Goal: Task Accomplishment & Management: Manage account settings

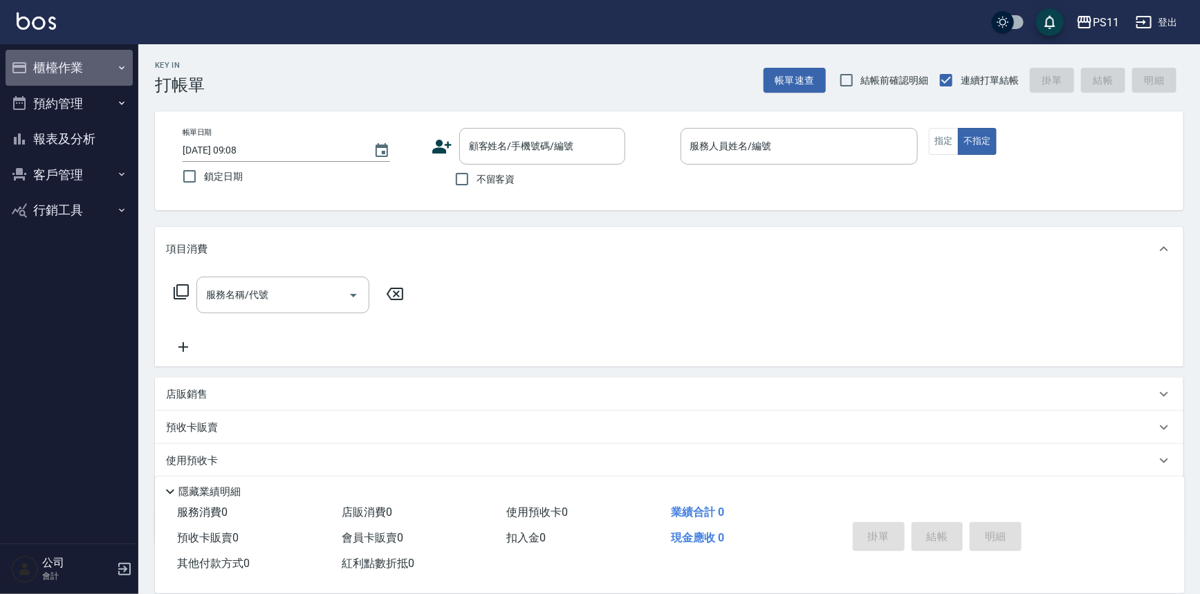
click at [73, 70] on button "櫃檯作業" at bounding box center [69, 68] width 127 height 36
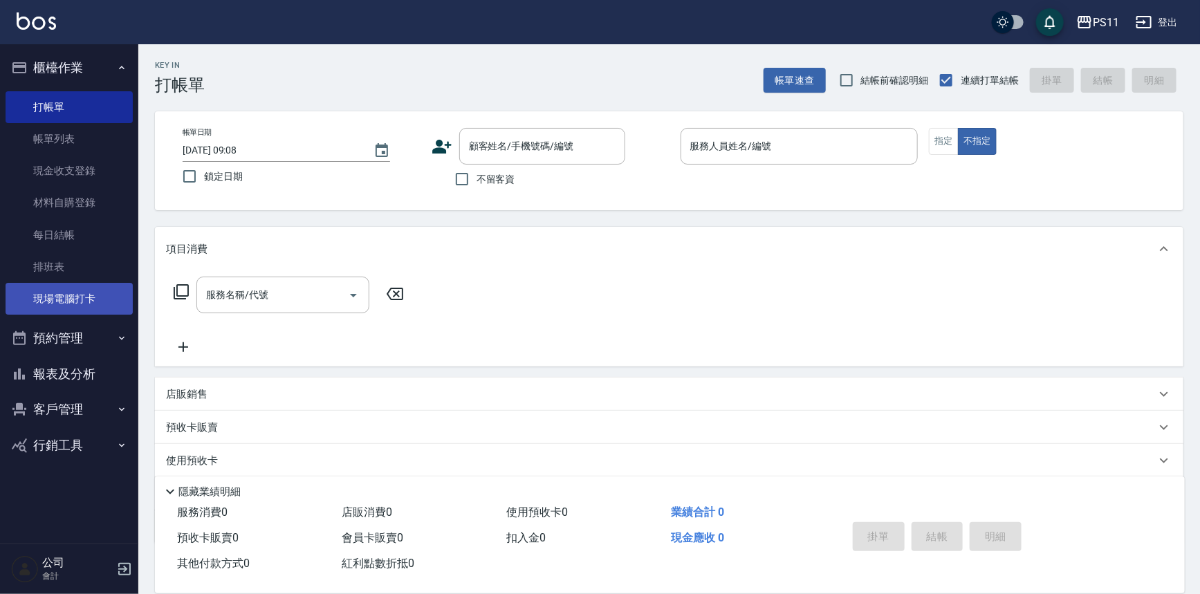
click at [41, 290] on link "現場電腦打卡" at bounding box center [69, 299] width 127 height 32
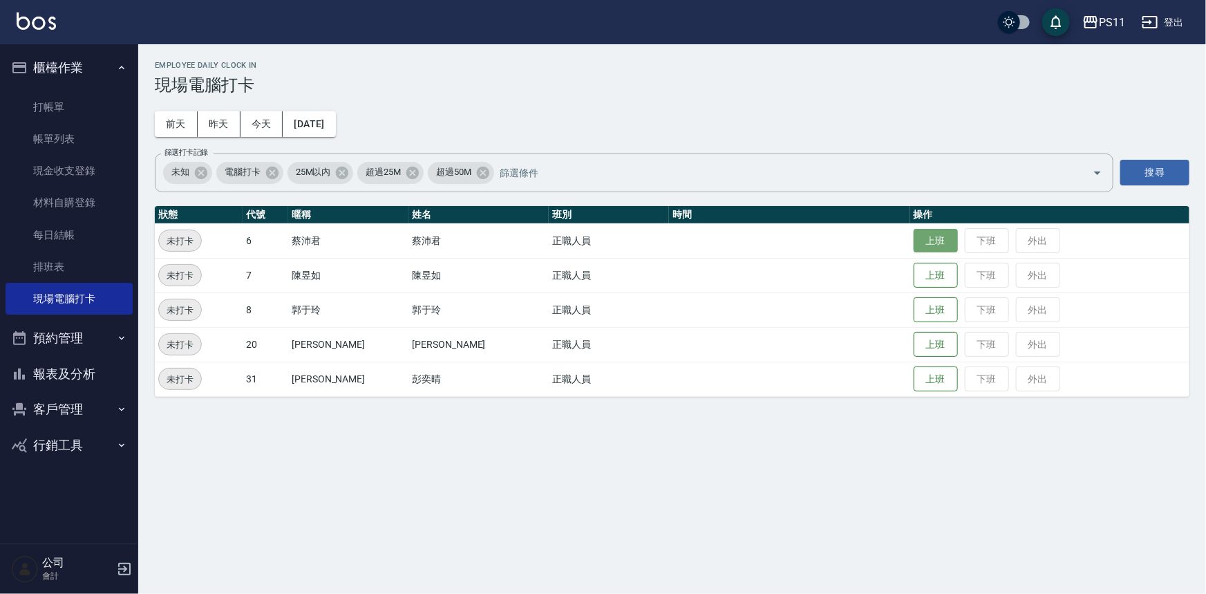
click at [922, 234] on button "上班" at bounding box center [936, 241] width 44 height 24
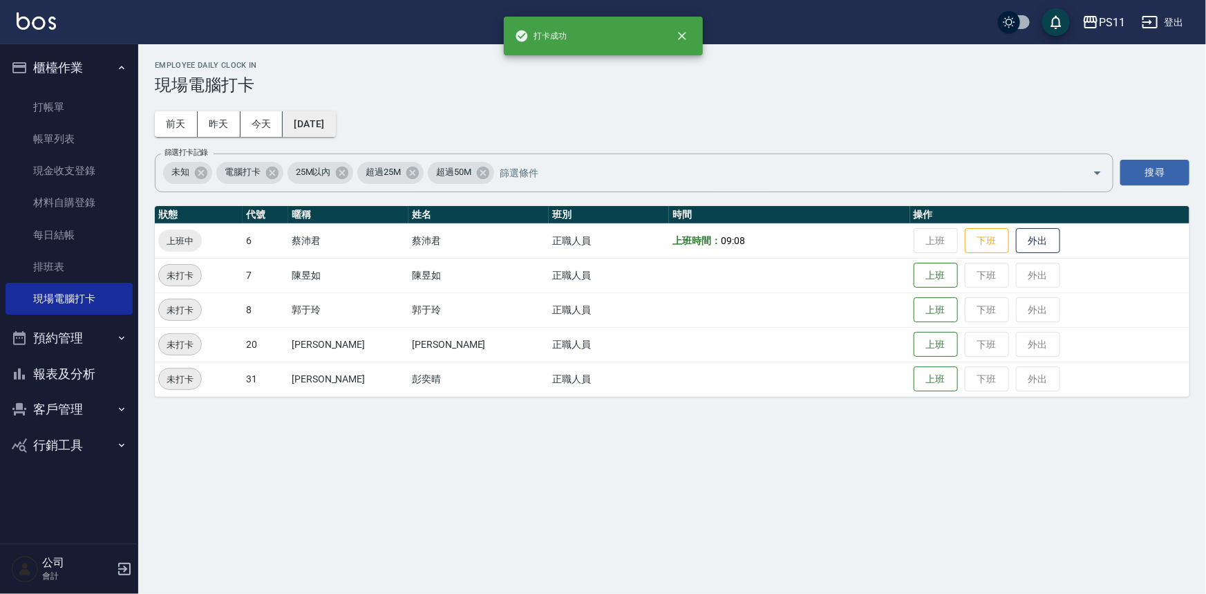
click at [335, 118] on button "[DATE]" at bounding box center [309, 124] width 53 height 26
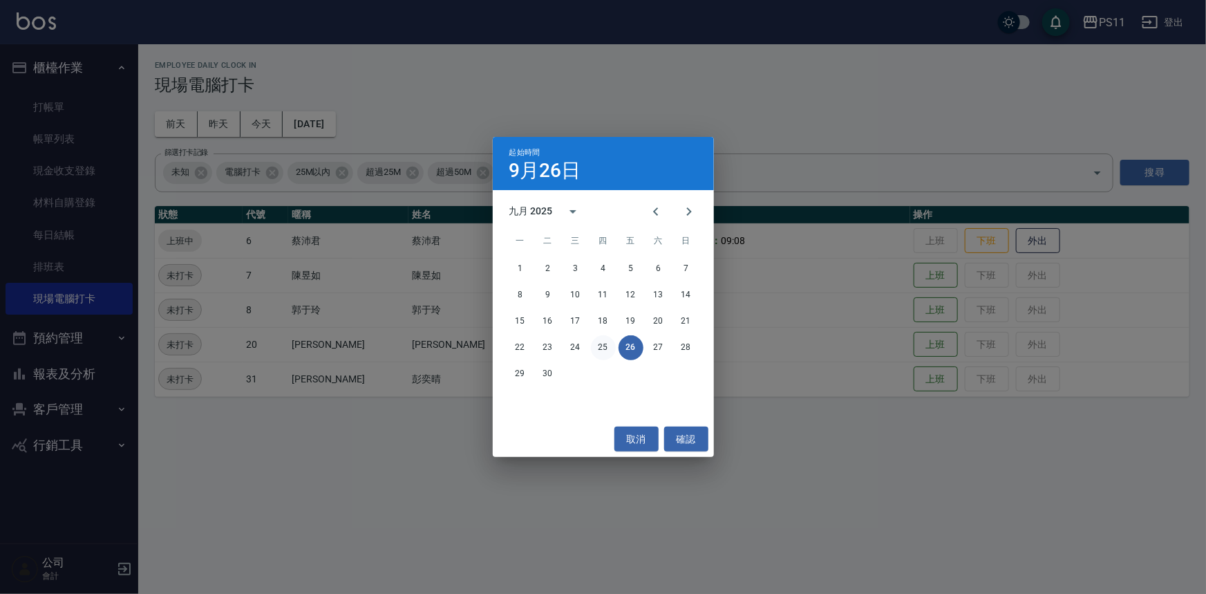
click at [604, 345] on button "25" at bounding box center [603, 347] width 25 height 25
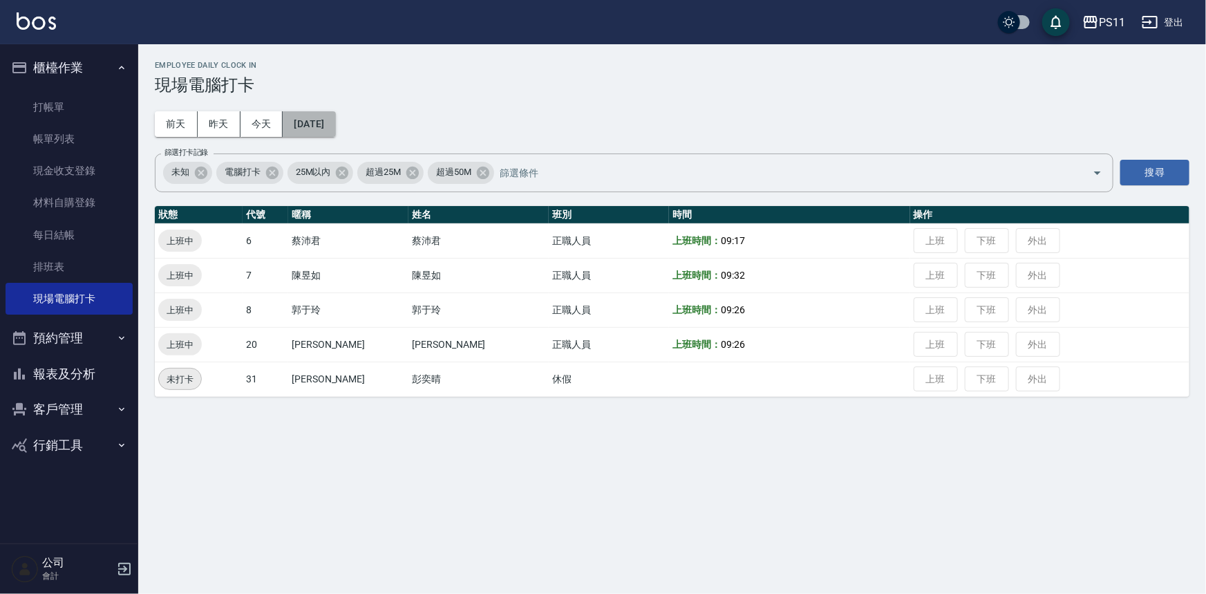
click at [317, 118] on button "[DATE]" at bounding box center [309, 124] width 53 height 26
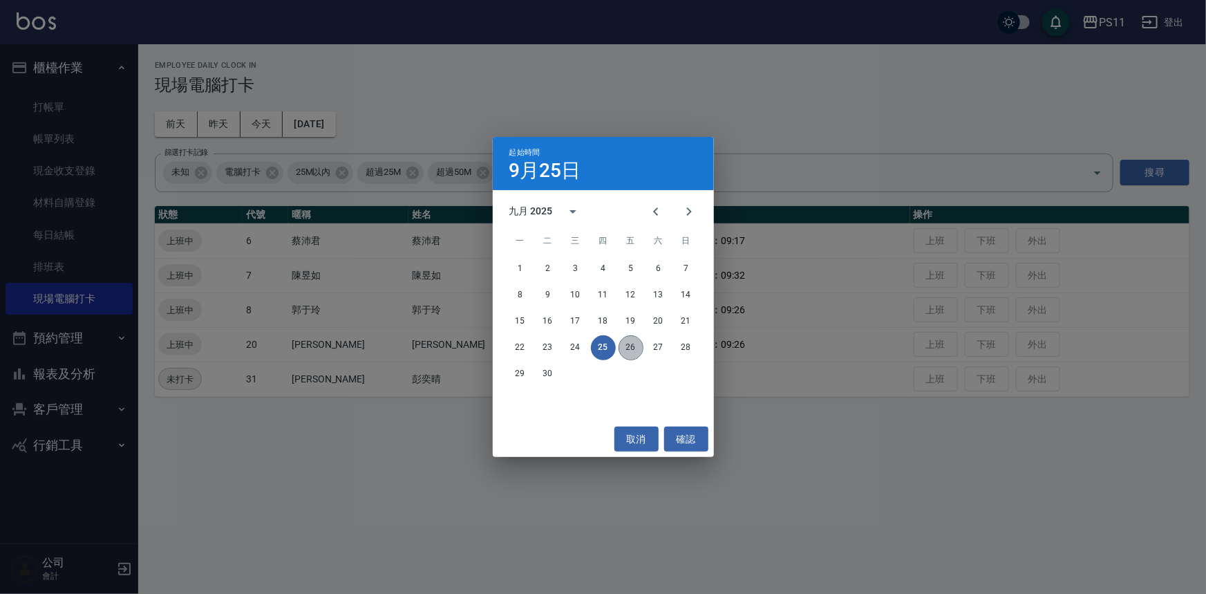
click at [640, 346] on button "26" at bounding box center [631, 347] width 25 height 25
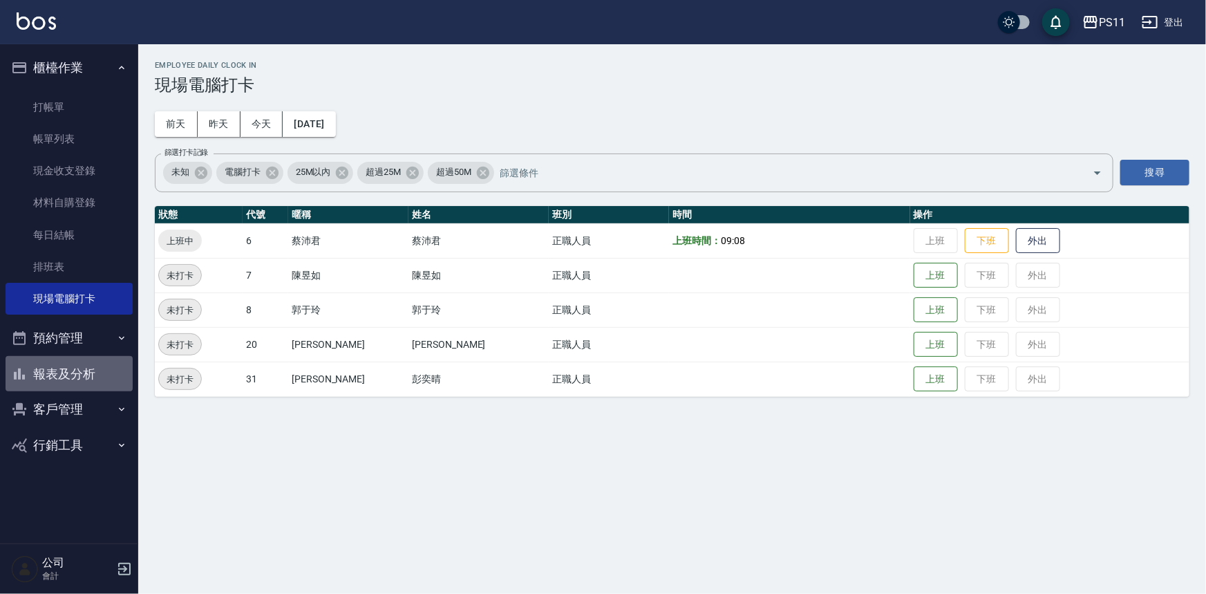
click at [76, 375] on button "報表及分析" at bounding box center [69, 374] width 127 height 36
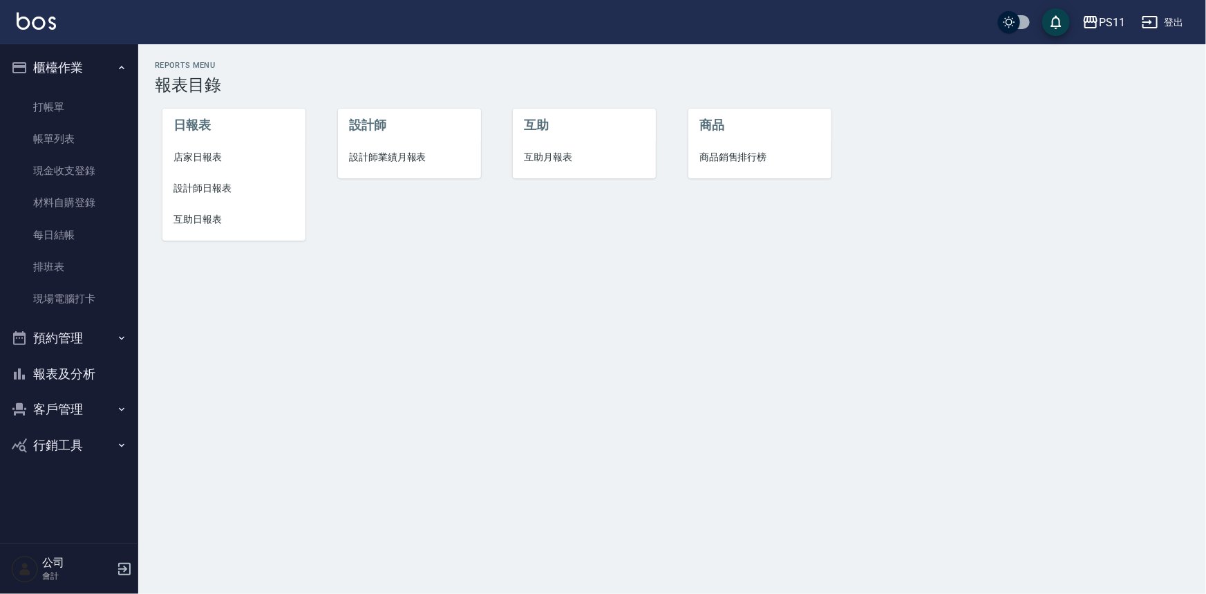
click at [209, 190] on span "設計師日報表" at bounding box center [234, 188] width 121 height 15
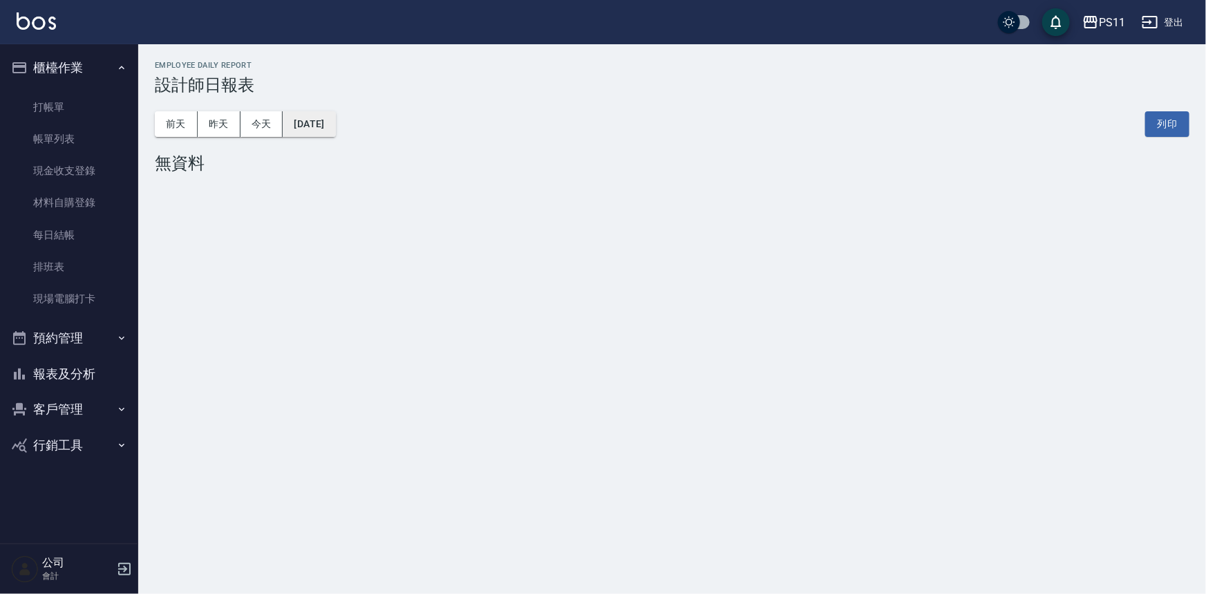
click at [334, 120] on button "[DATE]" at bounding box center [309, 124] width 53 height 26
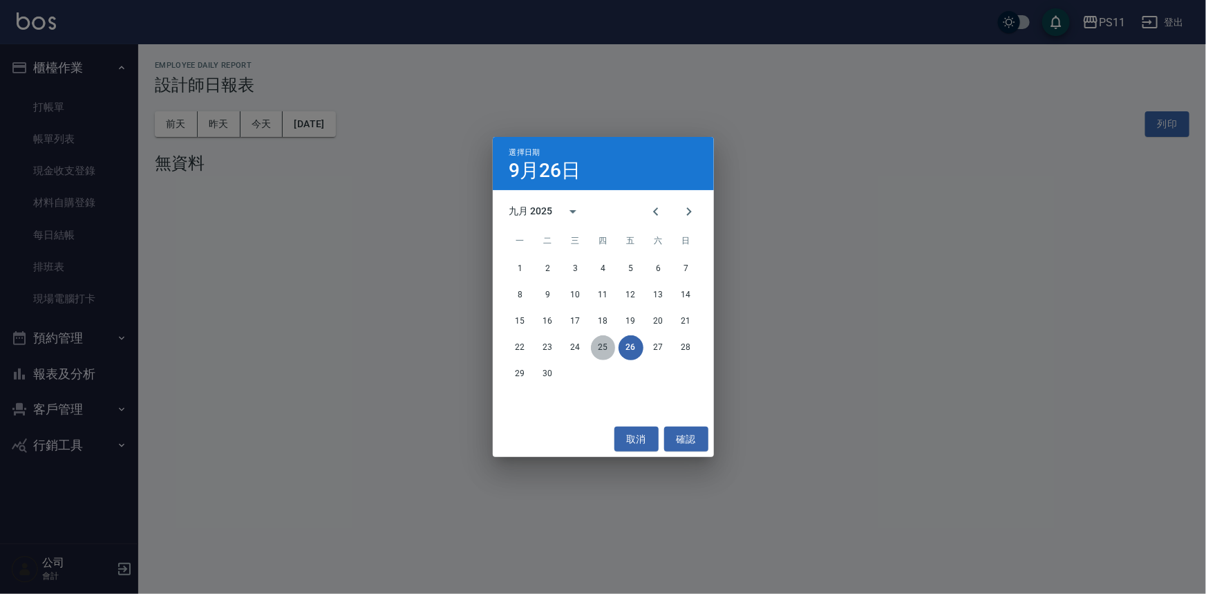
click at [594, 348] on button "25" at bounding box center [603, 347] width 25 height 25
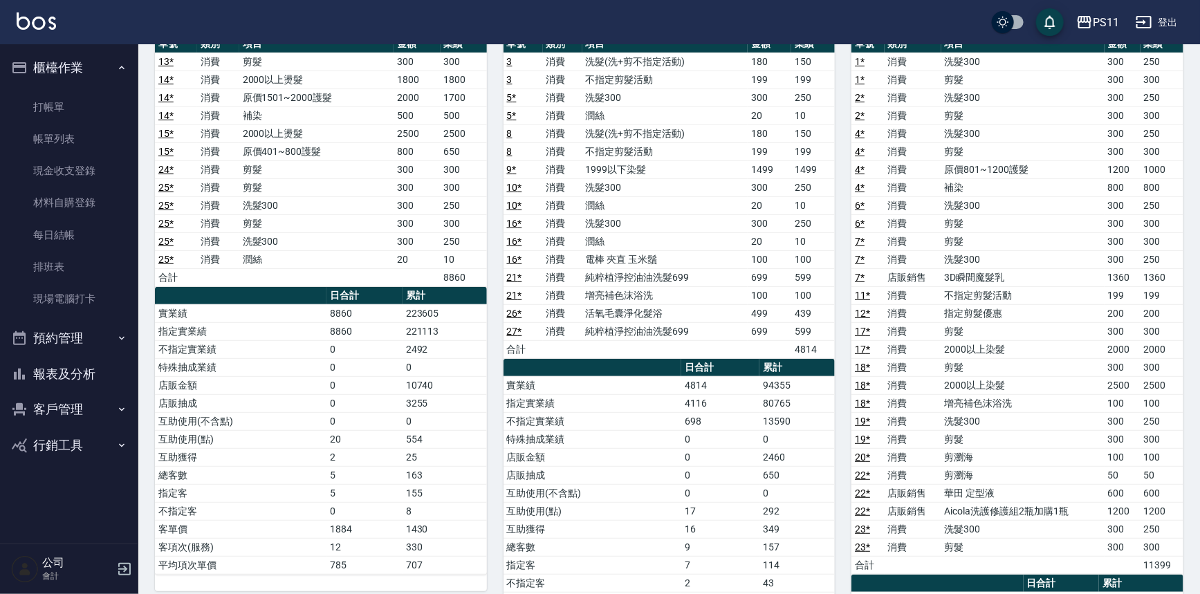
scroll to position [188, 0]
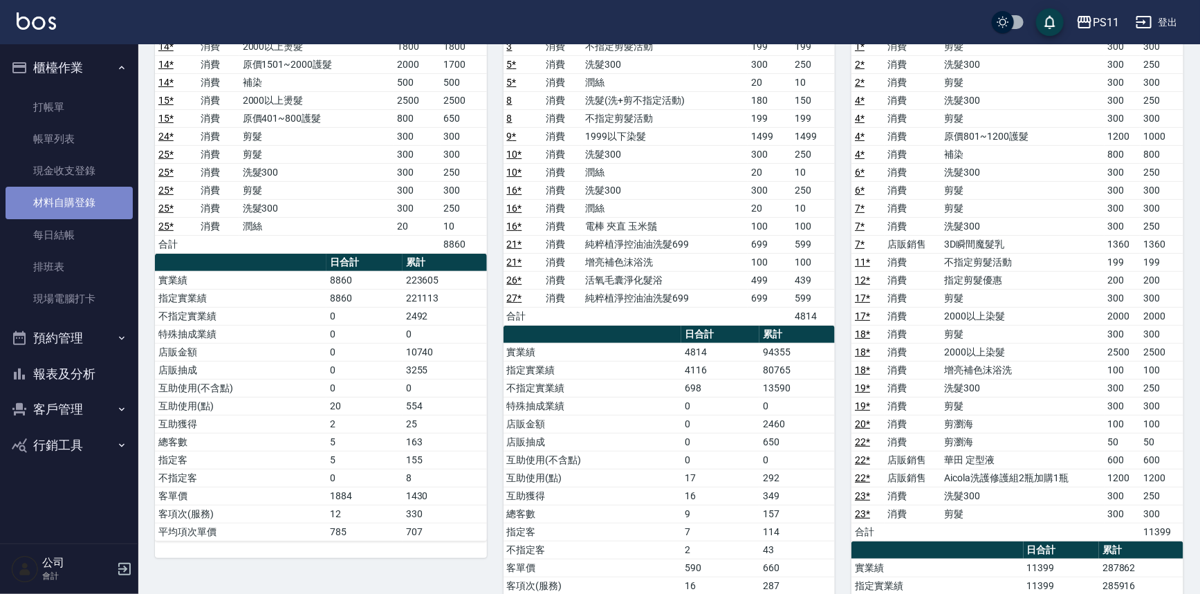
click at [78, 192] on link "材料自購登錄" at bounding box center [69, 203] width 127 height 32
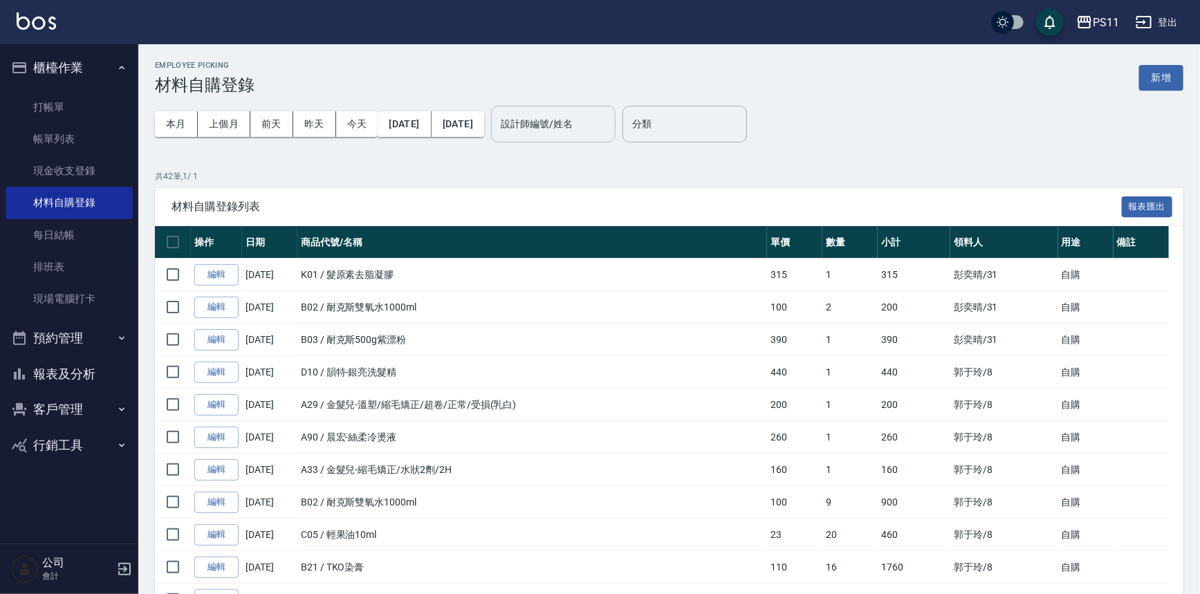
click at [563, 122] on input "設計師編號/姓名" at bounding box center [553, 124] width 112 height 24
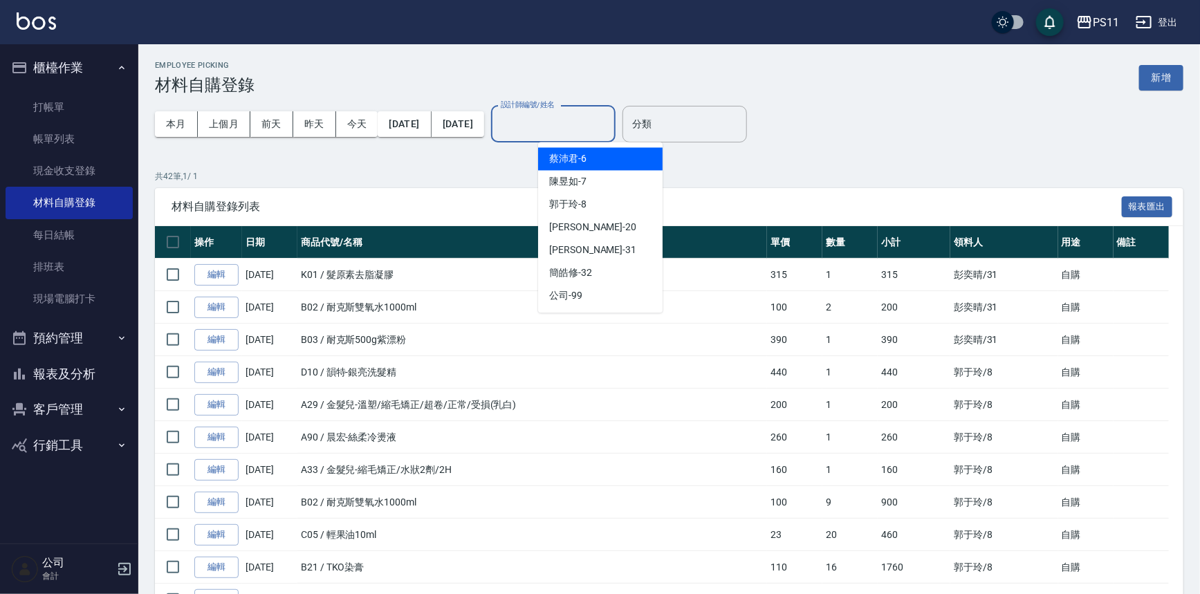
click at [594, 163] on div "[PERSON_NAME]6" at bounding box center [600, 158] width 124 height 23
type input "[PERSON_NAME]6"
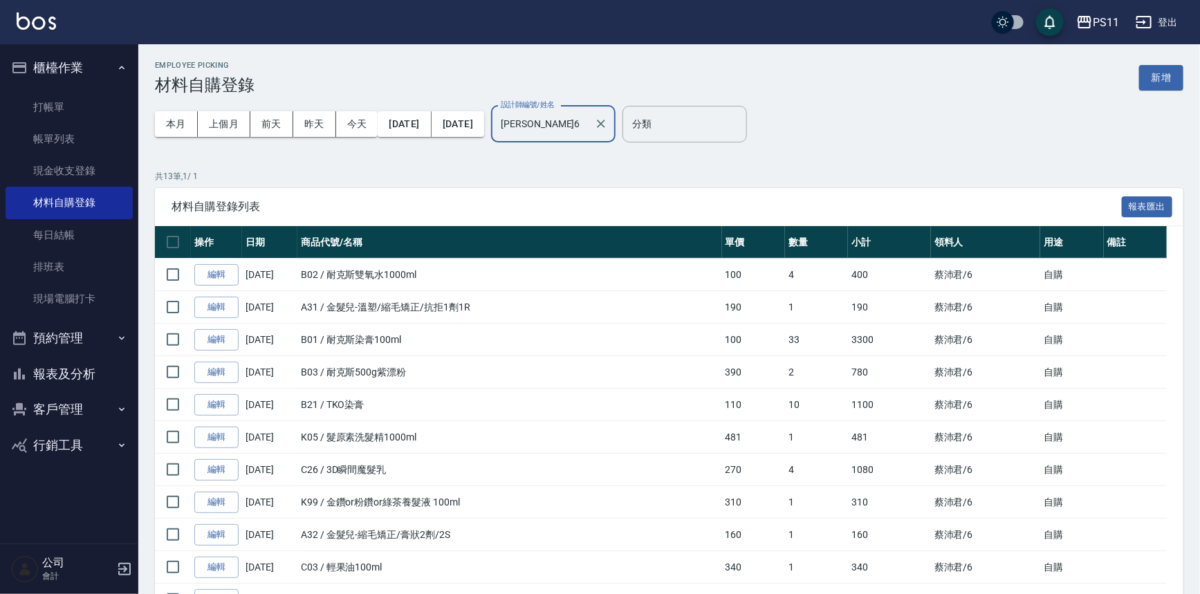
click at [48, 365] on button "報表及分析" at bounding box center [69, 374] width 127 height 36
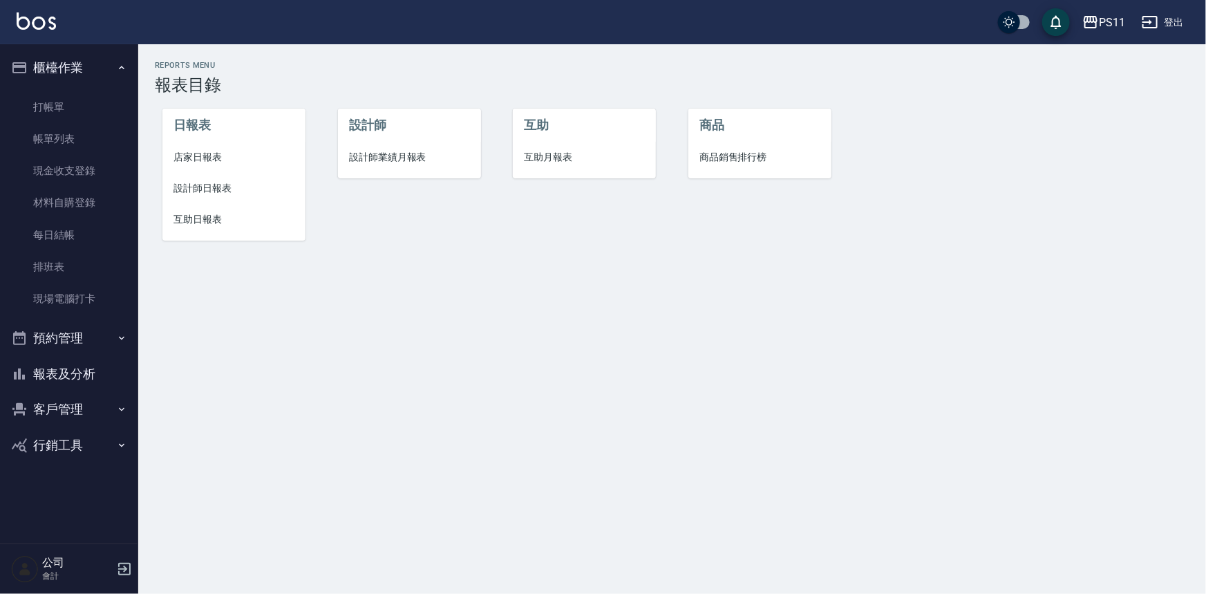
click at [217, 203] on li "設計師日報表" at bounding box center [233, 188] width 143 height 31
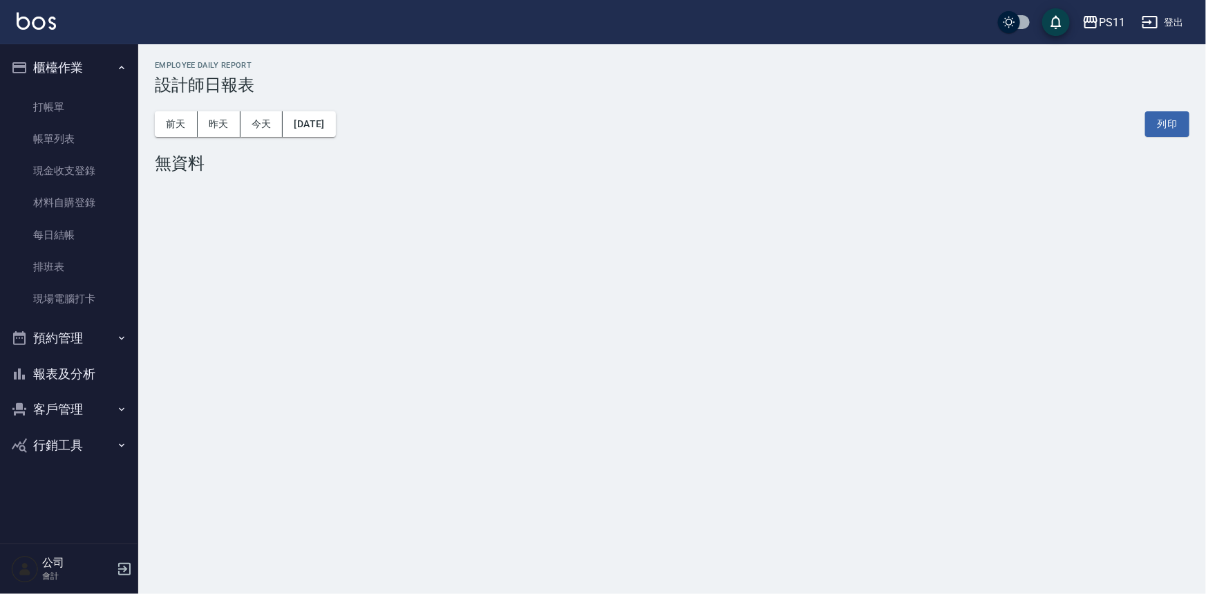
click at [64, 375] on button "報表及分析" at bounding box center [69, 374] width 127 height 36
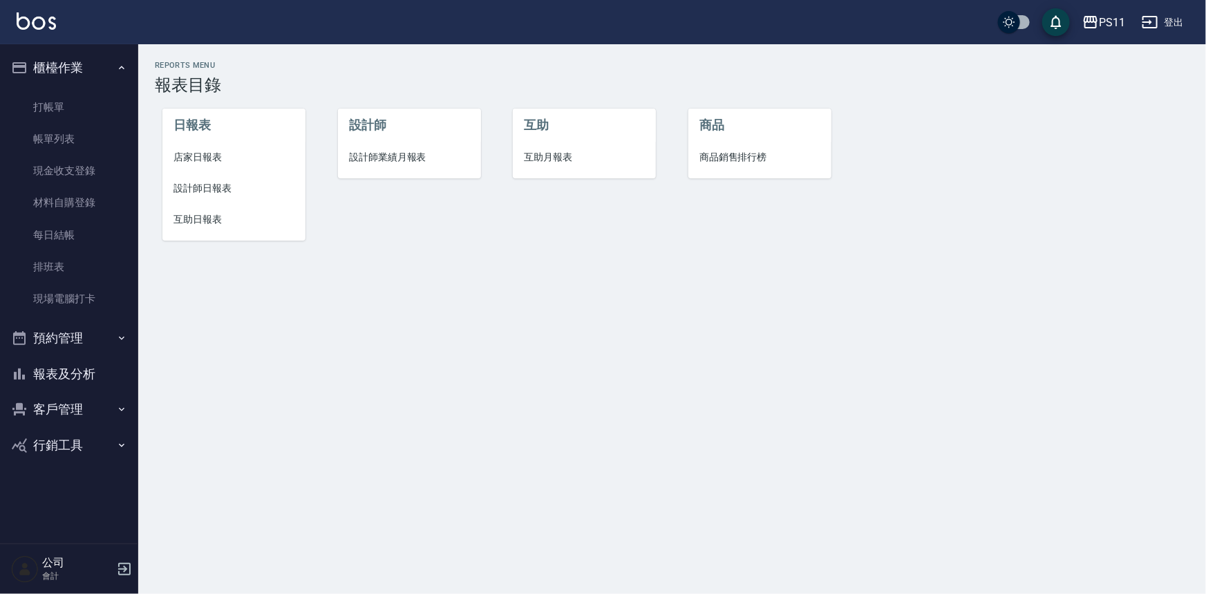
click at [188, 193] on span "設計師日報表" at bounding box center [234, 188] width 121 height 15
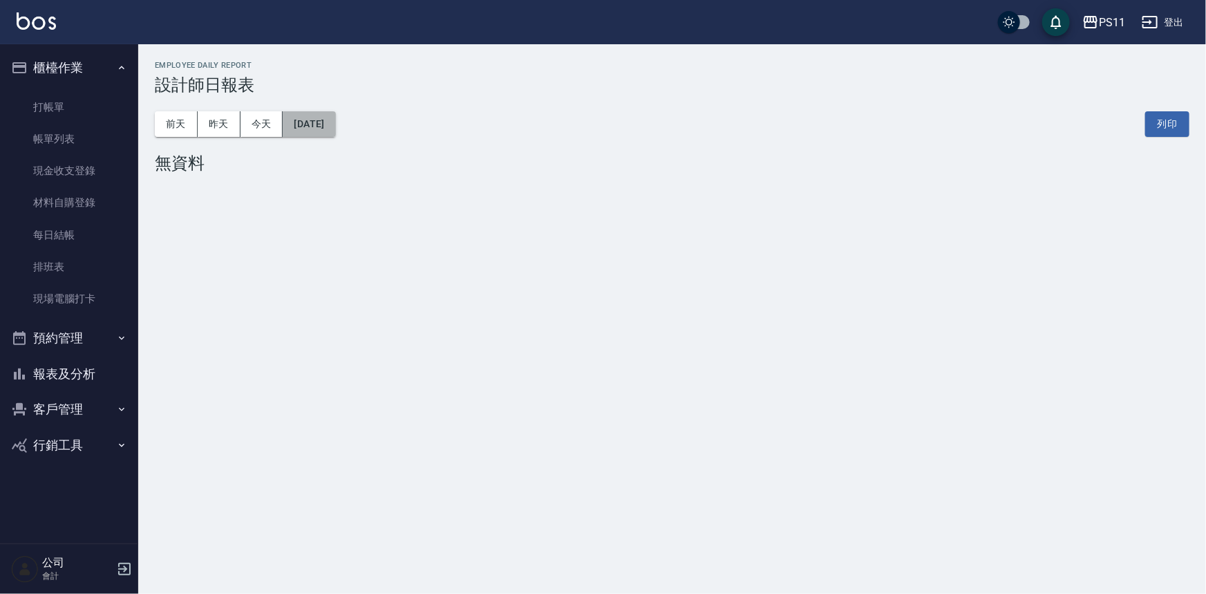
click at [335, 122] on button "[DATE]" at bounding box center [309, 124] width 53 height 26
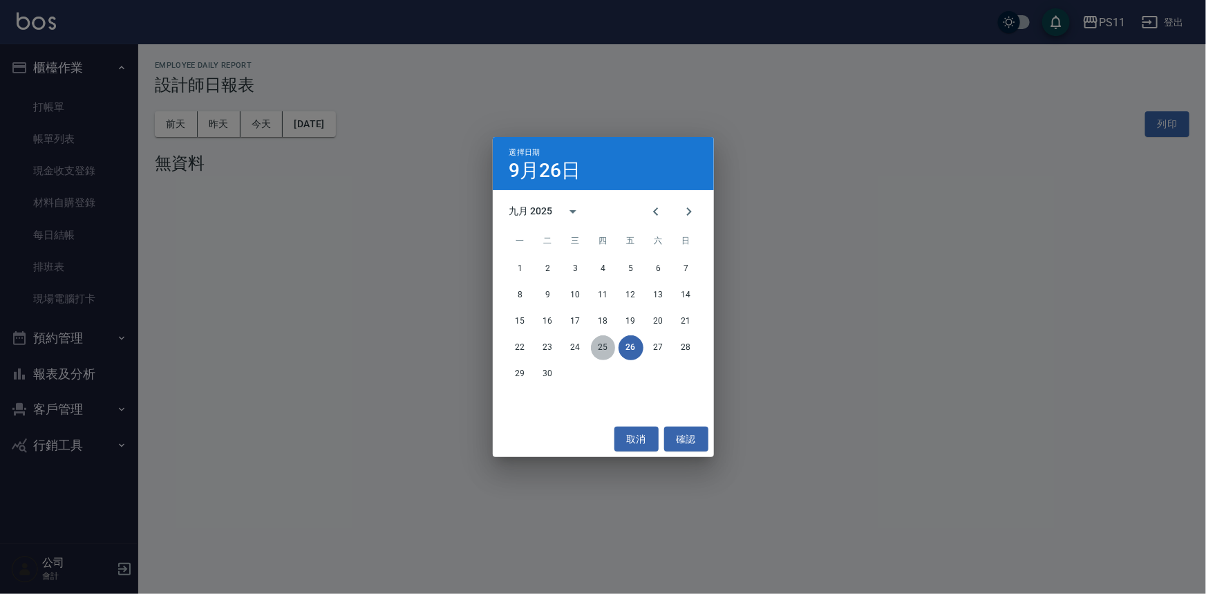
click at [610, 348] on button "25" at bounding box center [603, 347] width 25 height 25
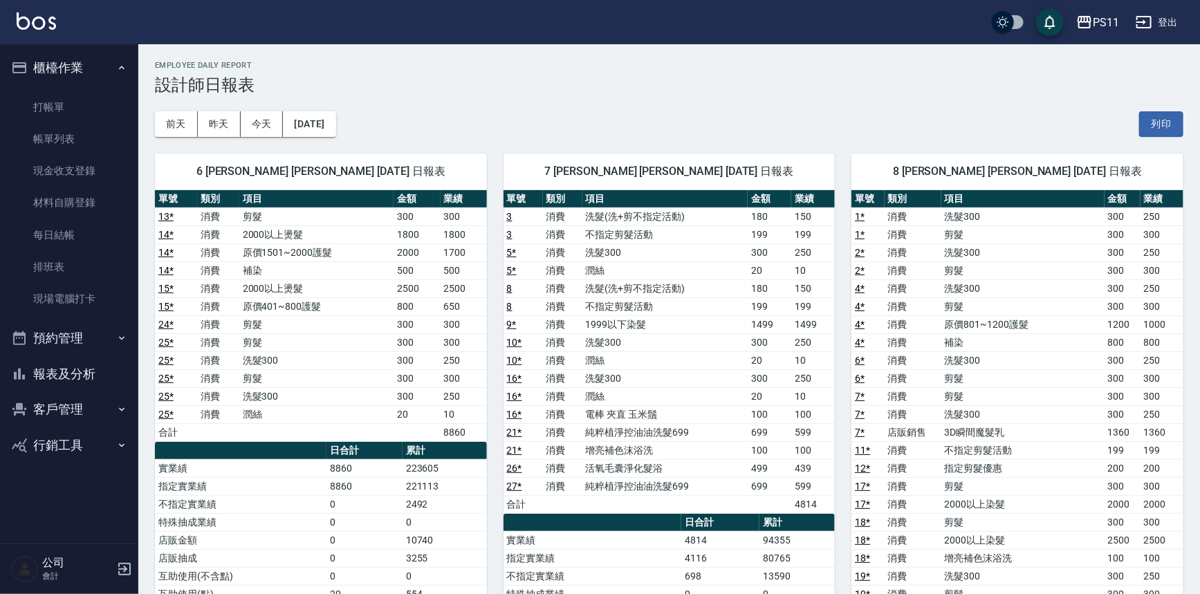
click at [88, 365] on button "報表及分析" at bounding box center [69, 374] width 127 height 36
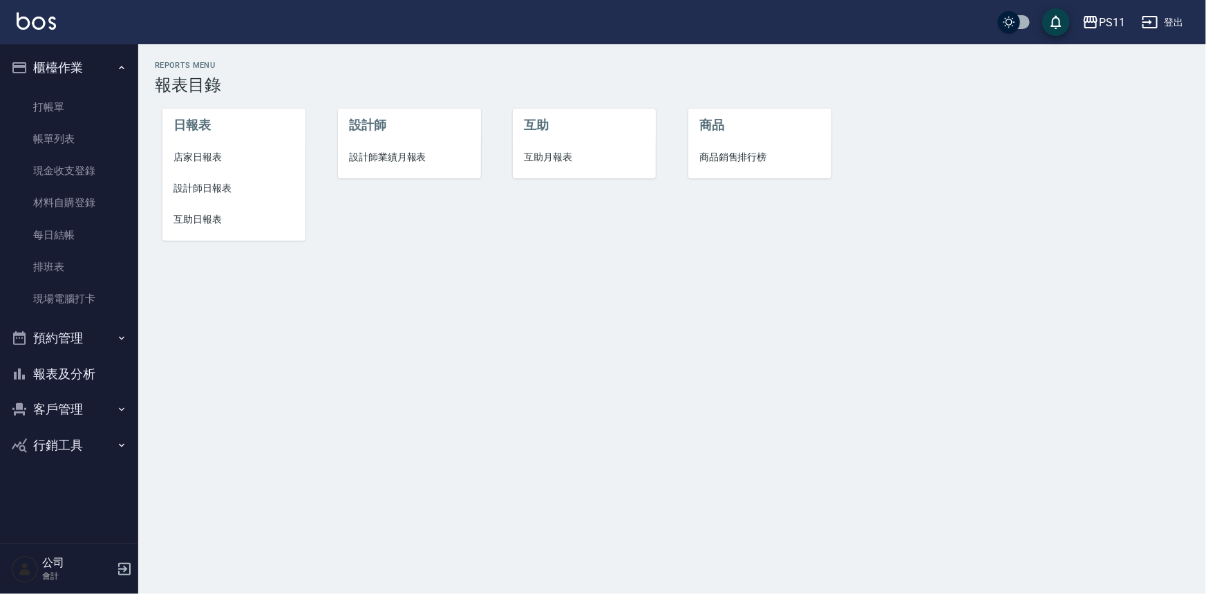
click at [188, 196] on li "設計師日報表" at bounding box center [233, 188] width 143 height 31
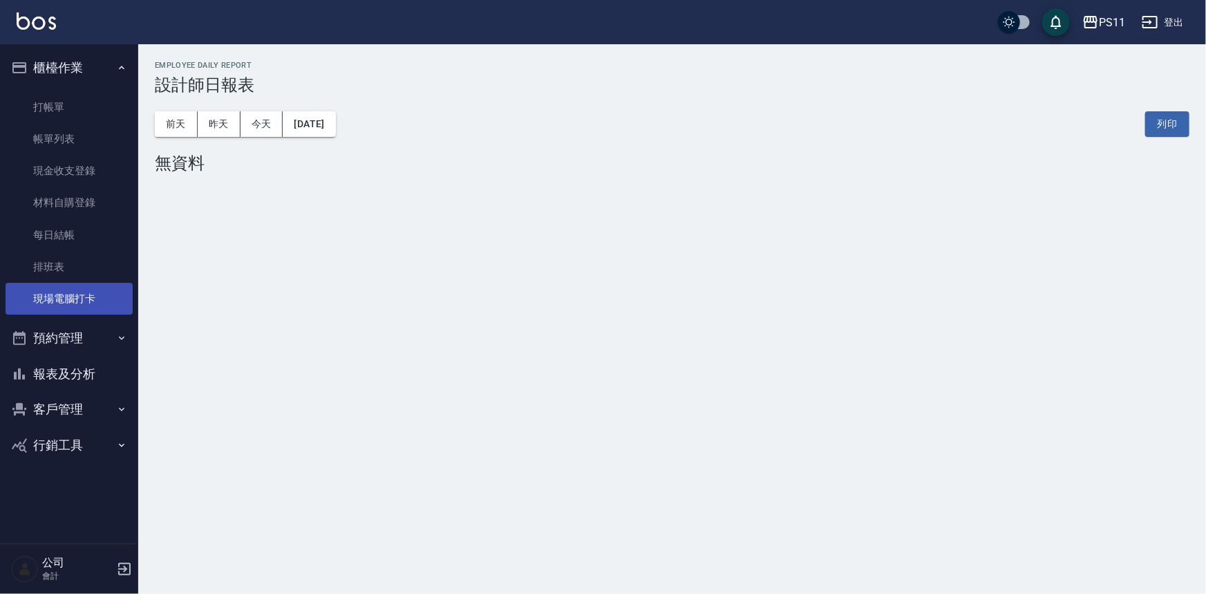
click at [71, 295] on link "現場電腦打卡" at bounding box center [69, 299] width 127 height 32
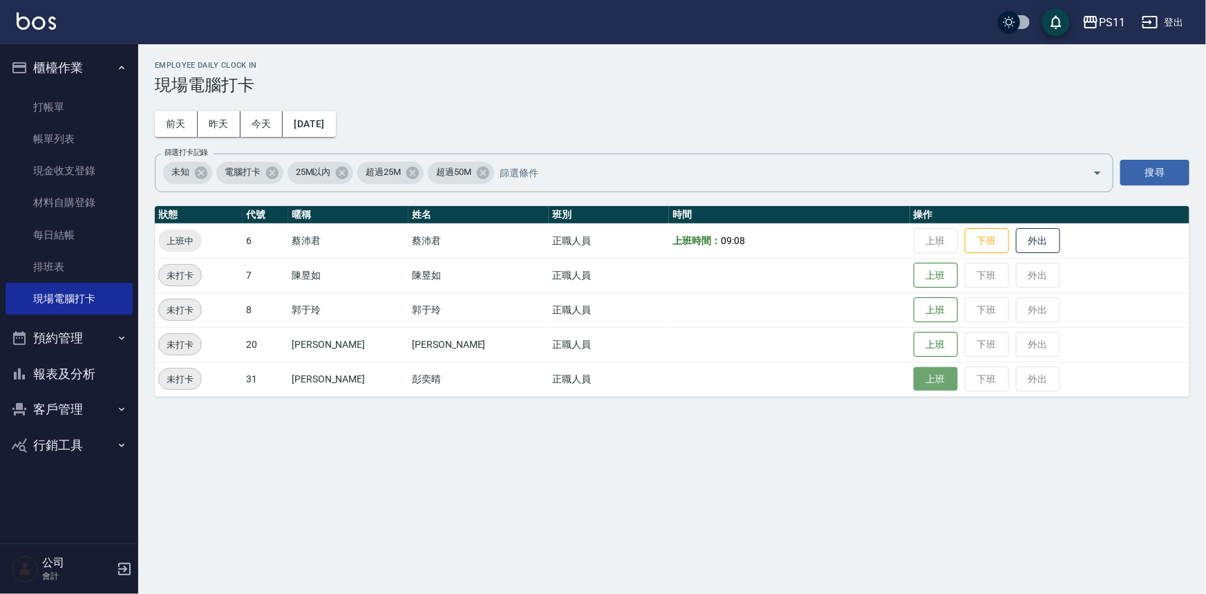
click at [914, 378] on button "上班" at bounding box center [936, 379] width 44 height 24
click at [217, 118] on button "昨天" at bounding box center [219, 124] width 43 height 26
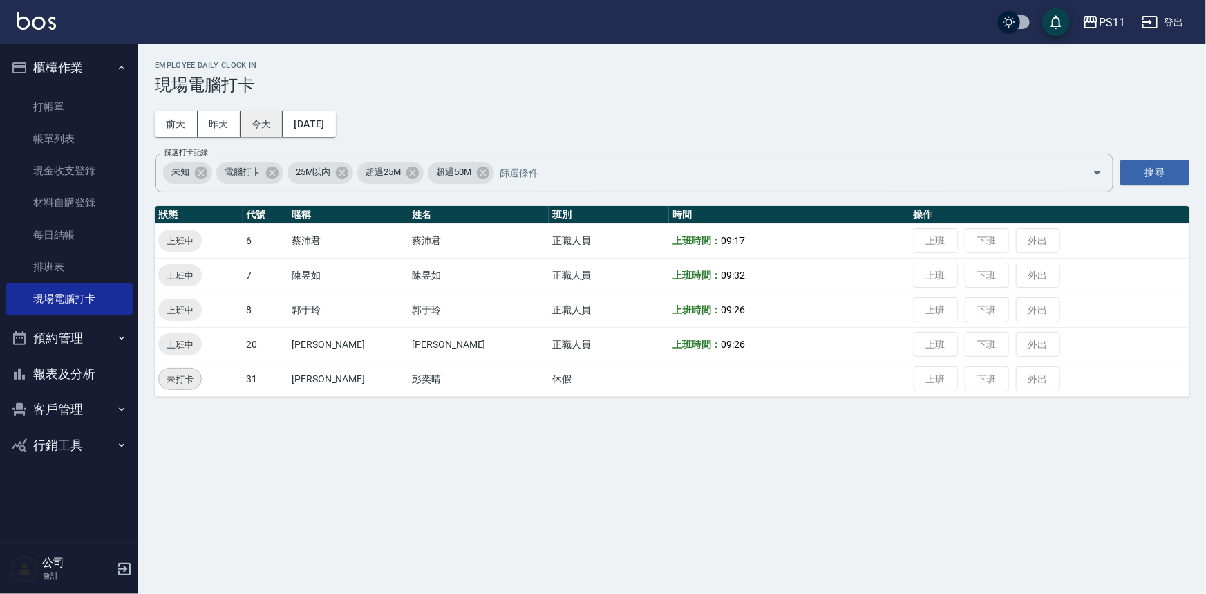
click at [251, 113] on button "今天" at bounding box center [262, 124] width 43 height 26
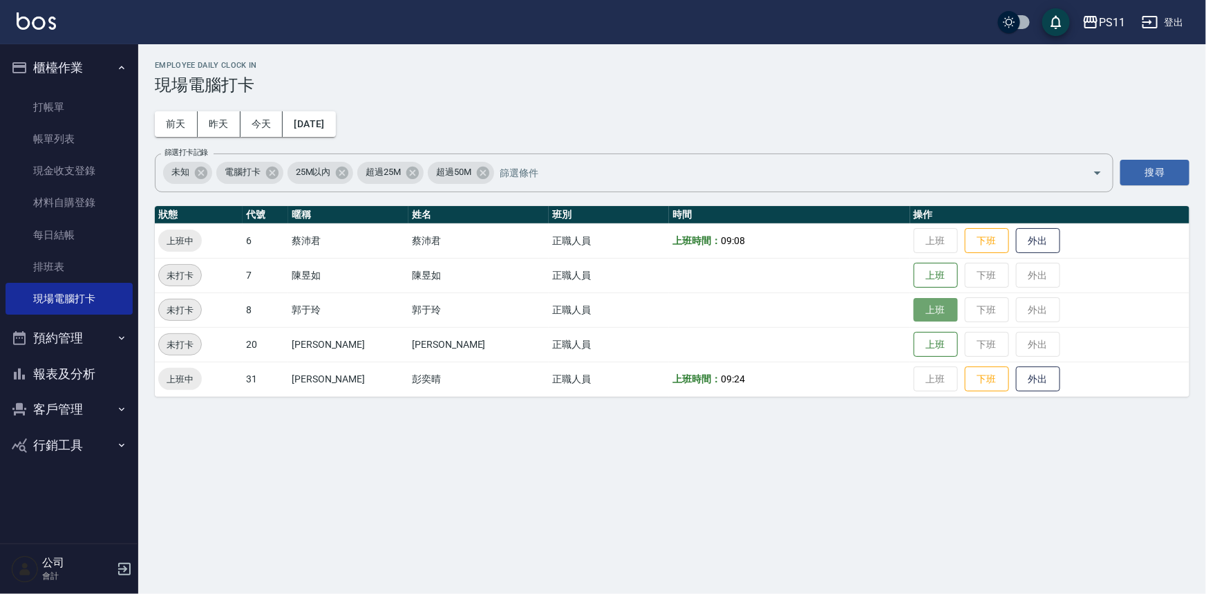
click at [914, 308] on button "上班" at bounding box center [936, 310] width 44 height 24
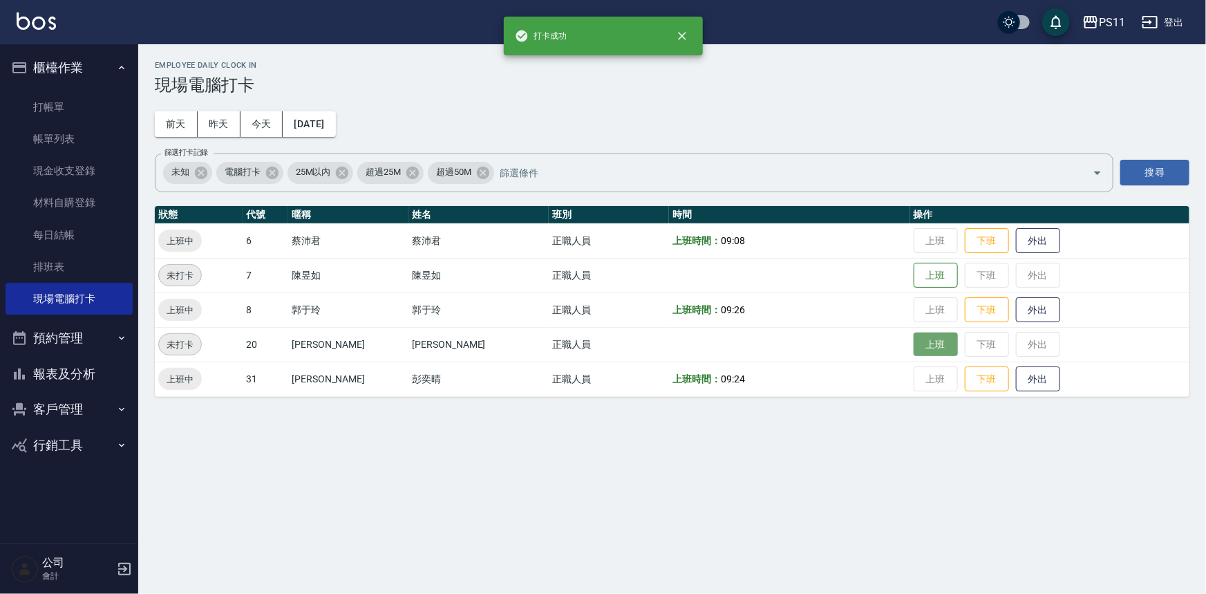
click at [914, 333] on button "上班" at bounding box center [936, 345] width 44 height 24
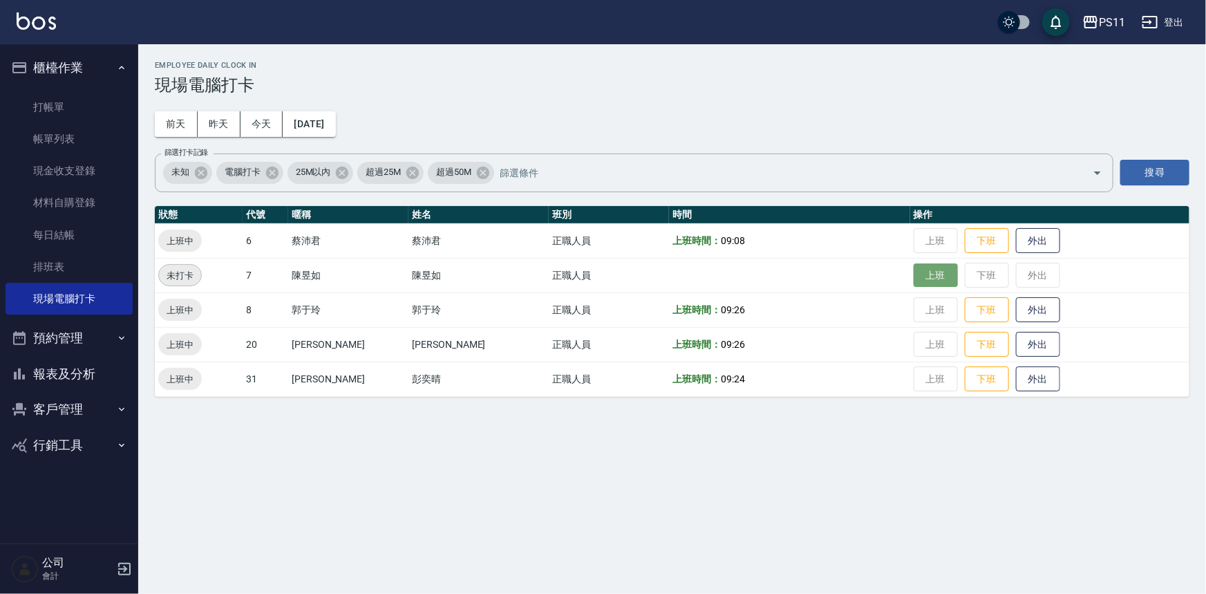
click at [914, 270] on button "上班" at bounding box center [936, 275] width 44 height 24
